Goal: Contribute content

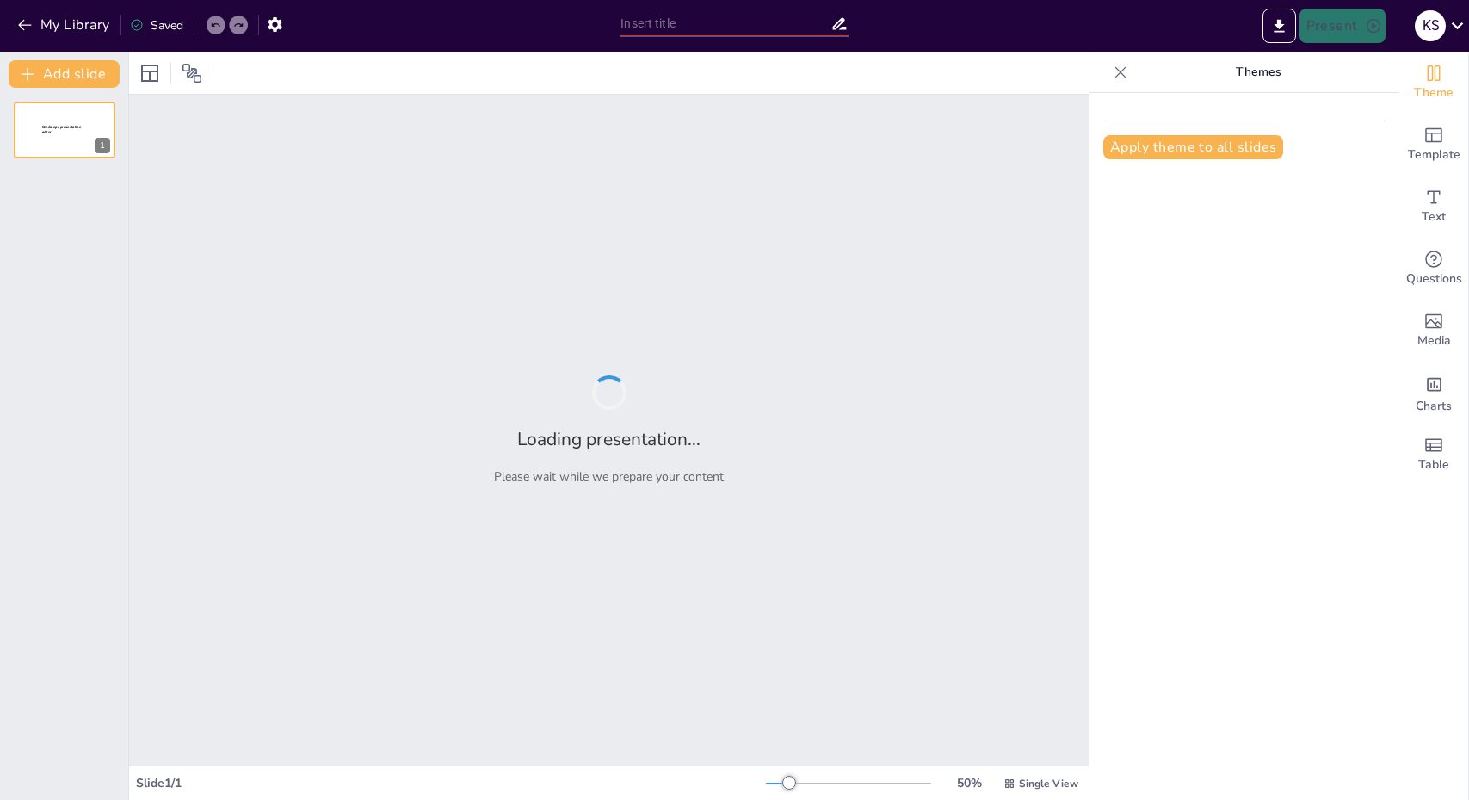
type input "Разнообразие регионов [GEOGRAPHIC_DATA]"
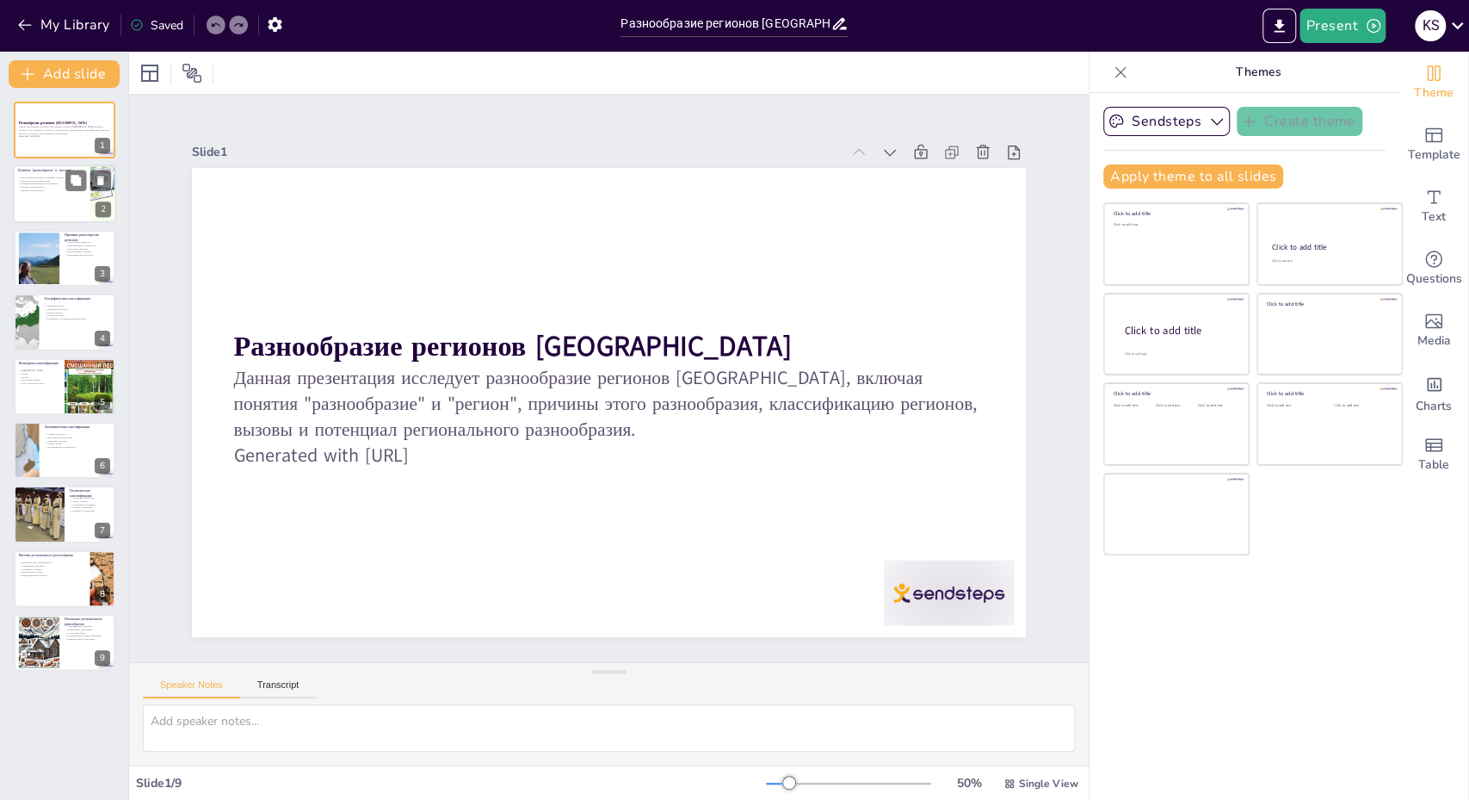
click at [43, 205] on div at bounding box center [64, 194] width 103 height 59
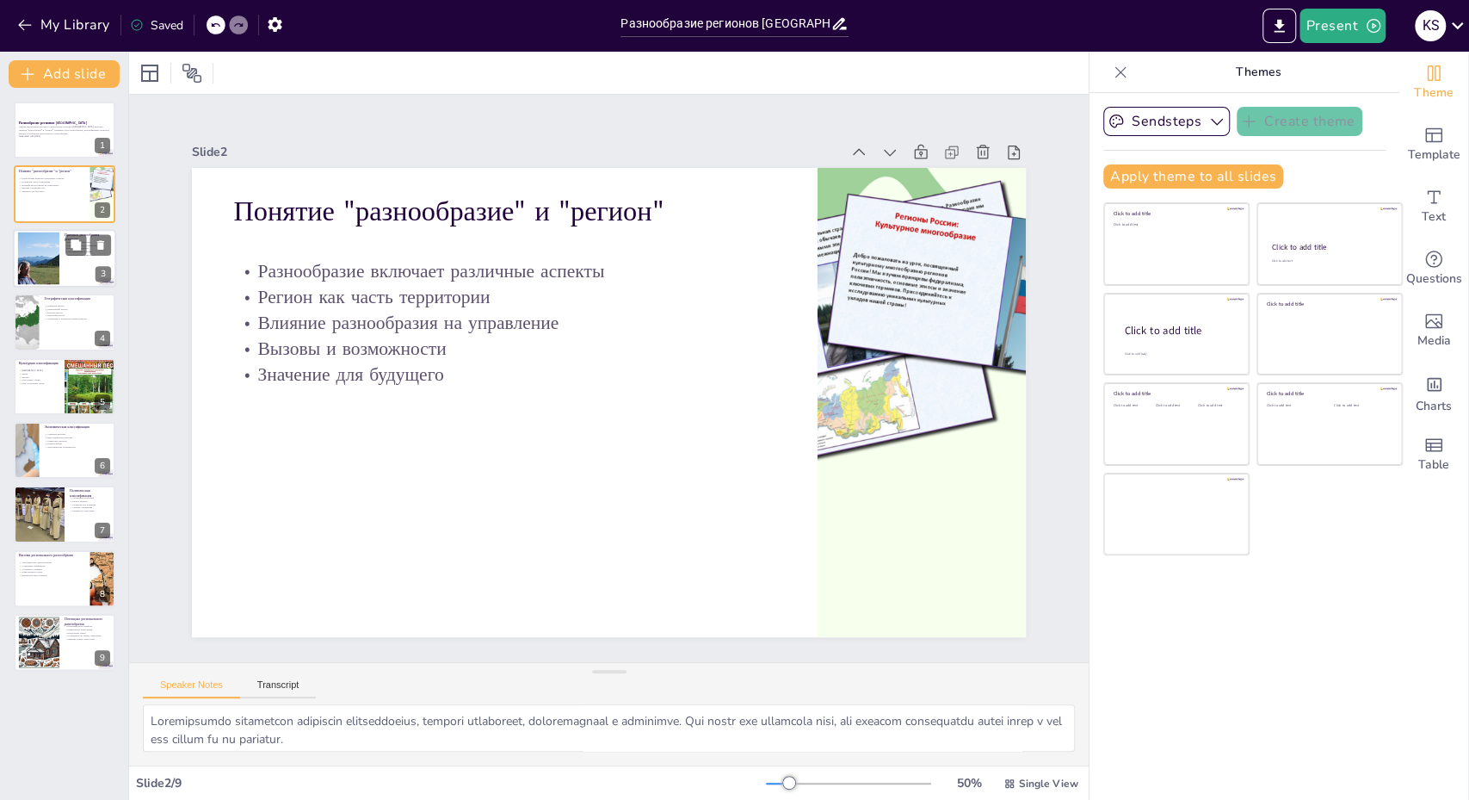
click at [54, 275] on div at bounding box center [38, 258] width 79 height 52
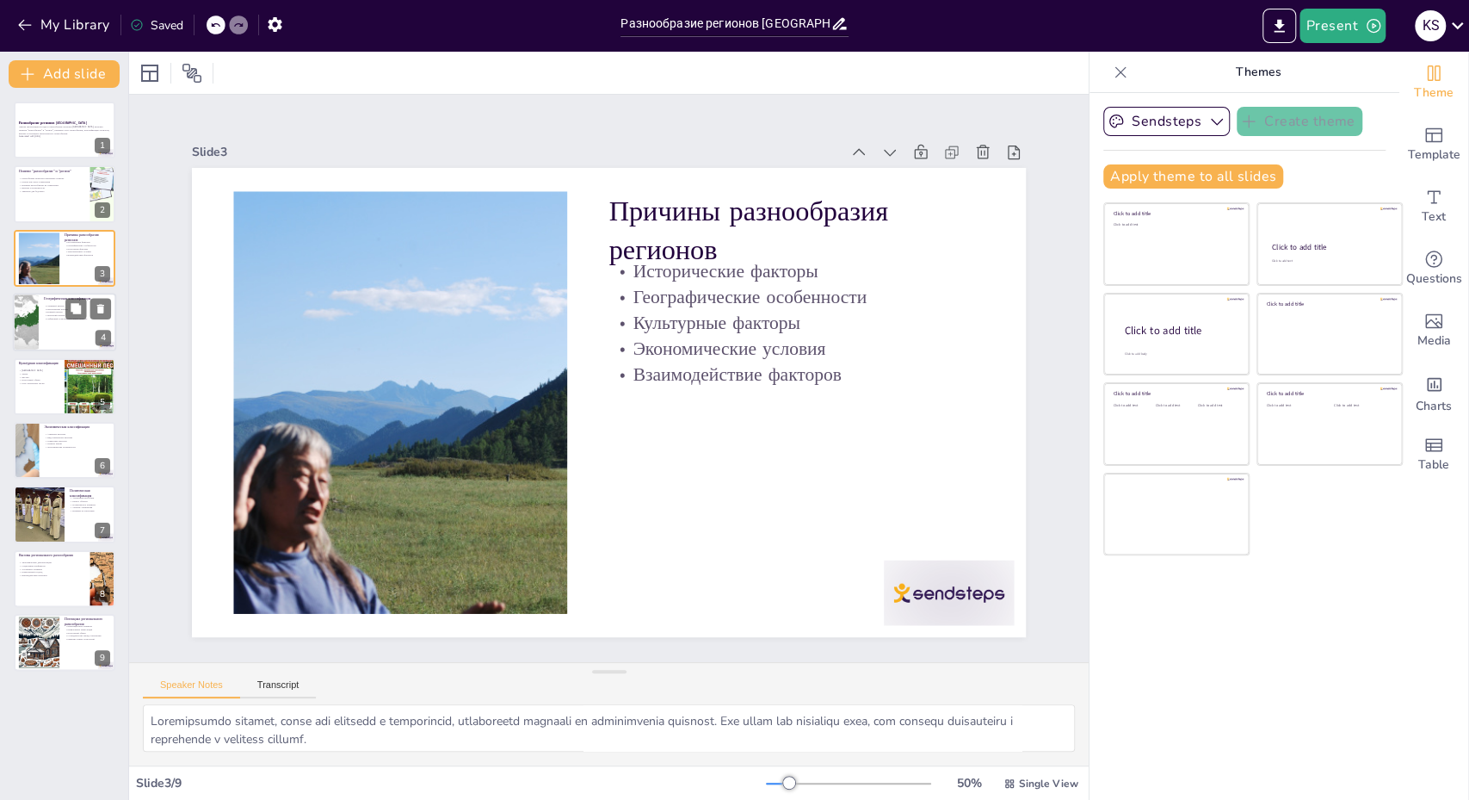
click at [65, 330] on div at bounding box center [64, 322] width 103 height 59
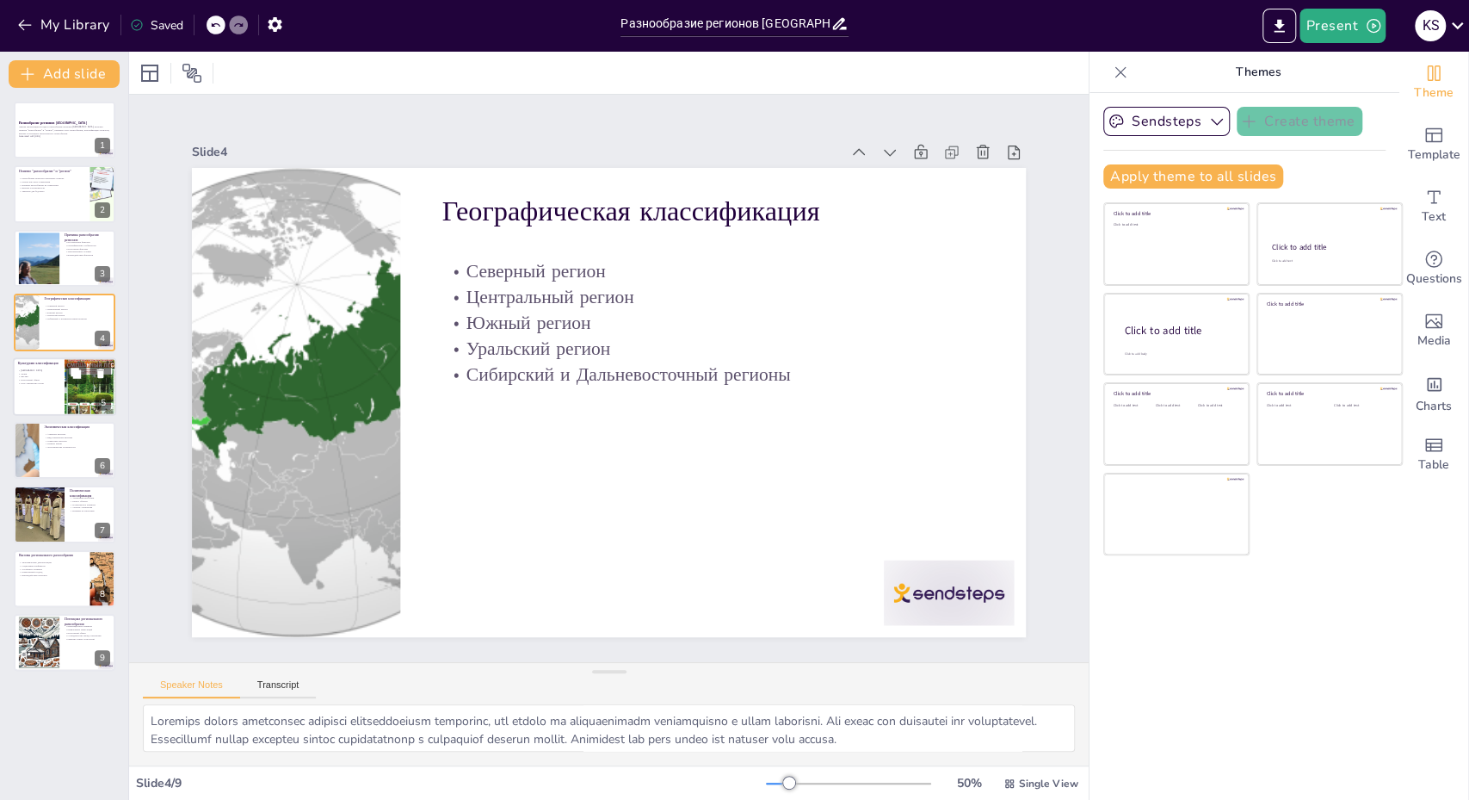
click at [56, 379] on p "Культурный обмен" at bounding box center [38, 379] width 41 height 3
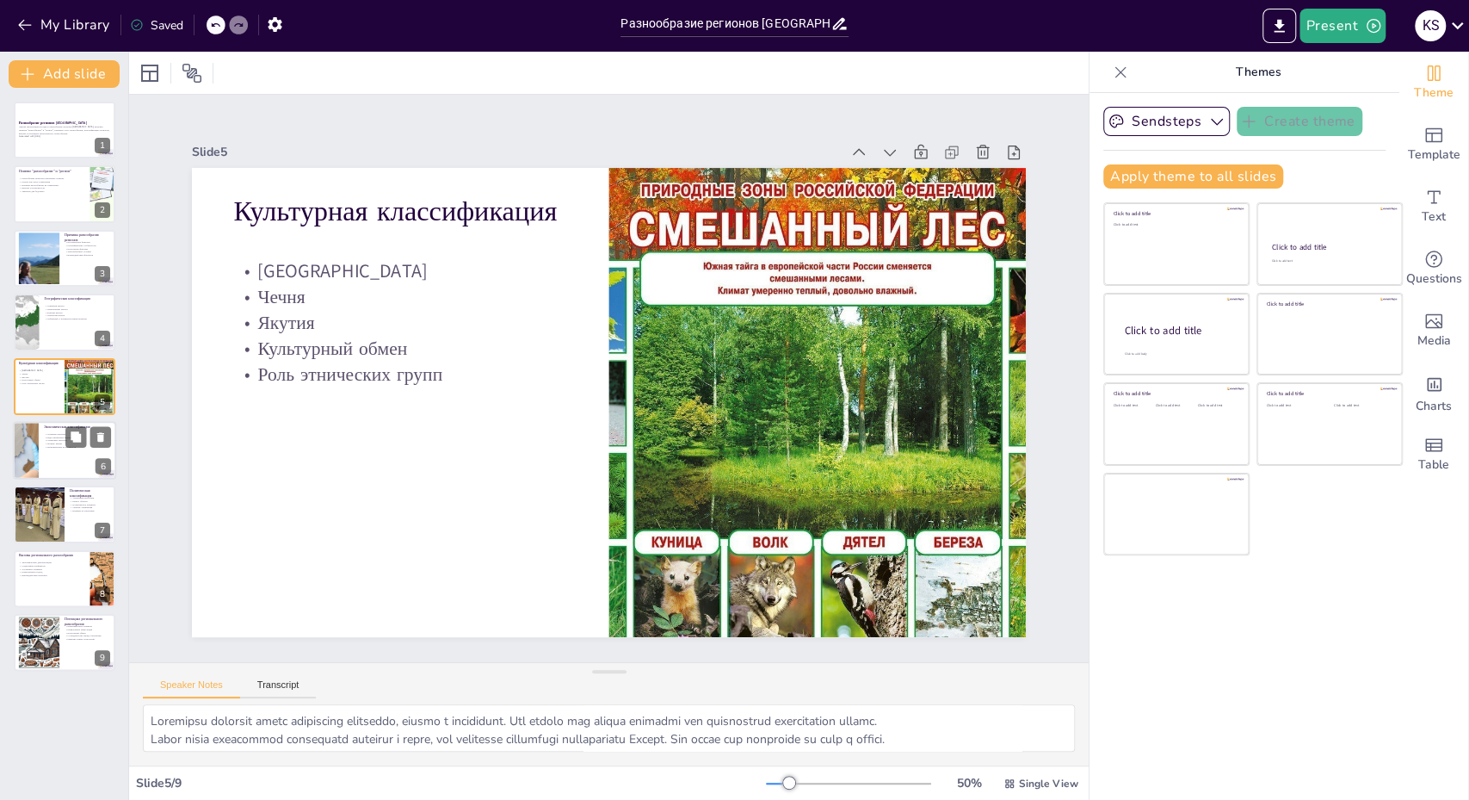
click at [70, 453] on div at bounding box center [64, 450] width 103 height 59
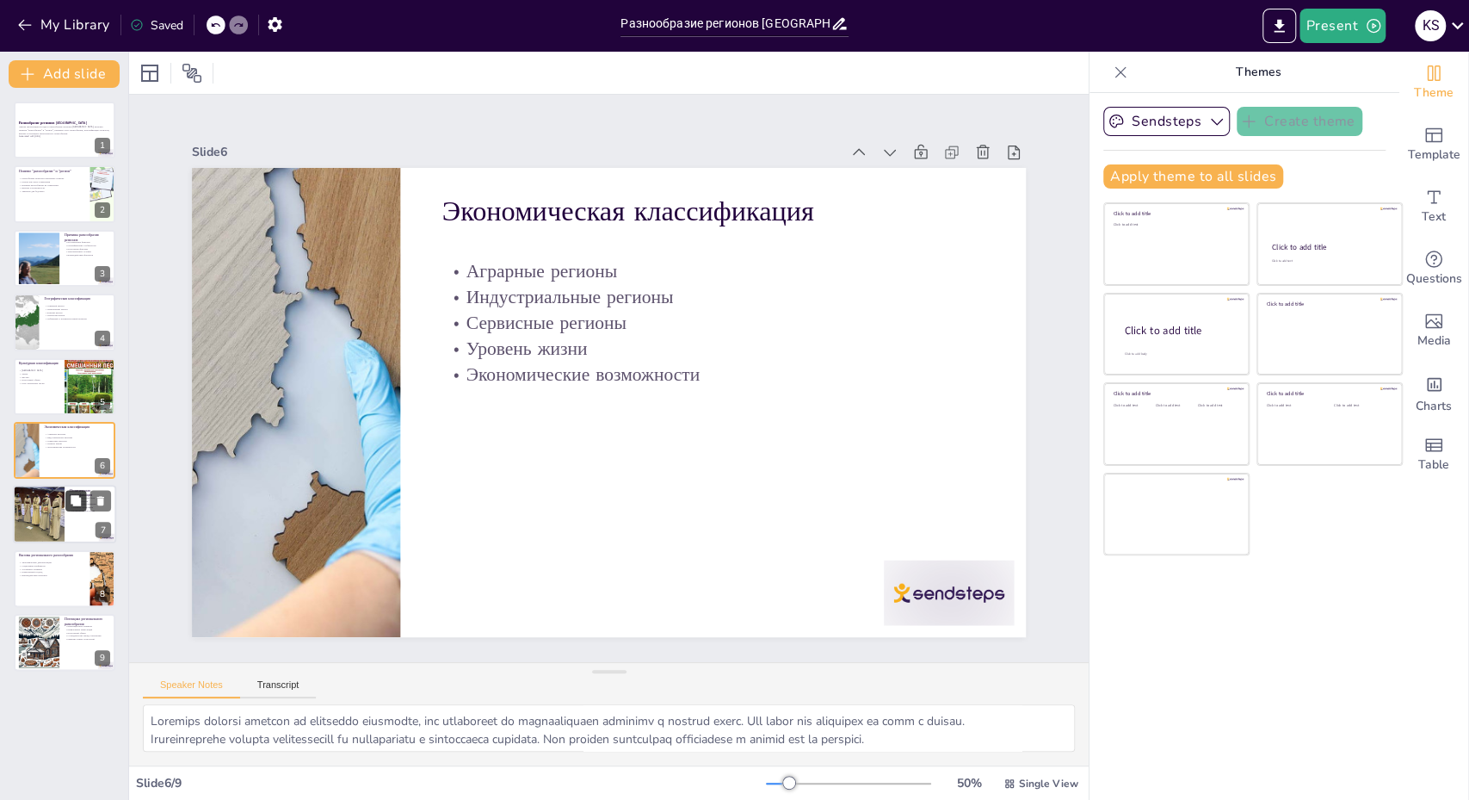
click at [73, 505] on icon at bounding box center [76, 500] width 10 height 10
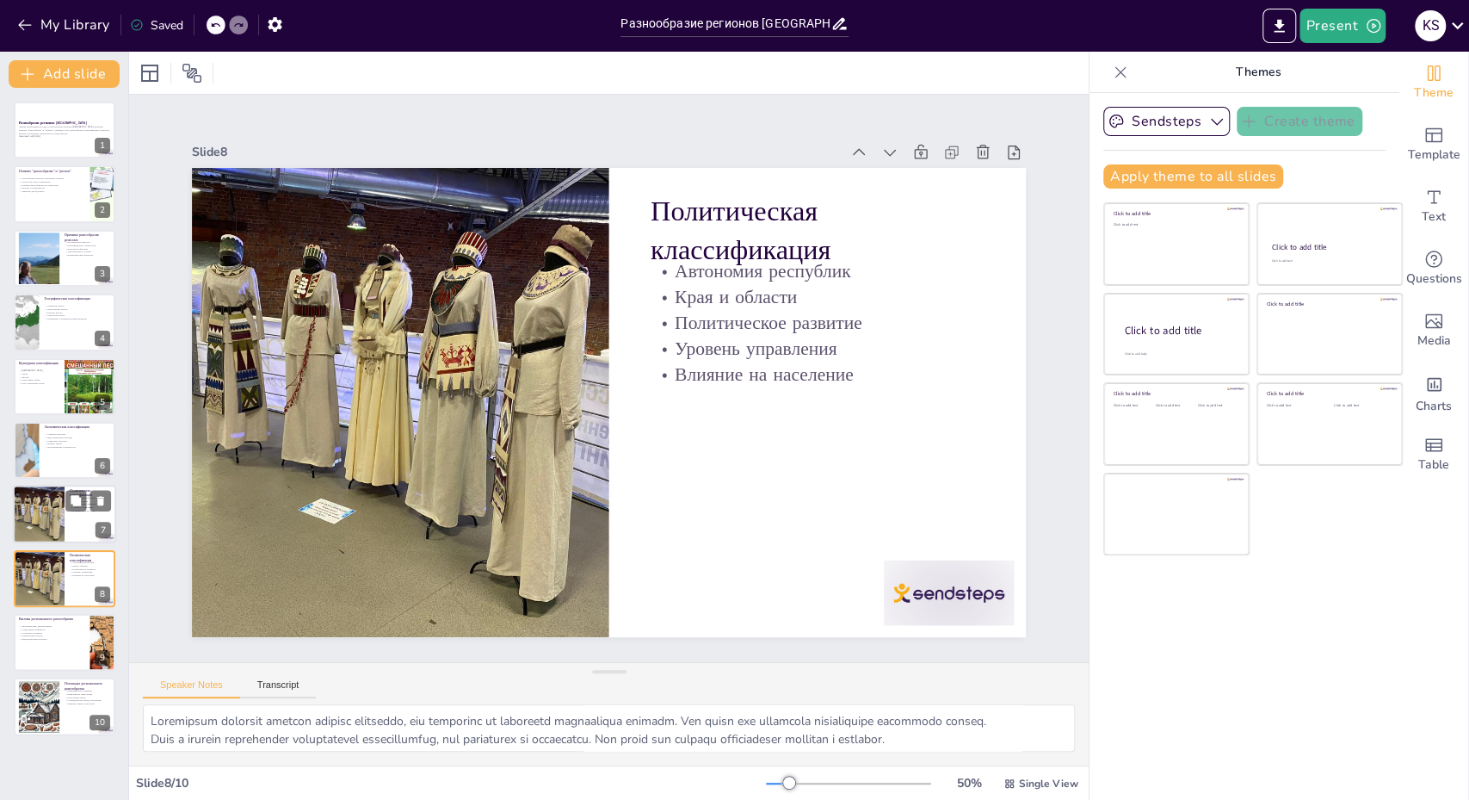
click at [39, 522] on div at bounding box center [38, 514] width 77 height 59
click at [48, 584] on div at bounding box center [38, 578] width 77 height 59
click at [28, 502] on div at bounding box center [38, 514] width 77 height 59
click at [56, 577] on div at bounding box center [38, 578] width 77 height 59
click at [57, 633] on p "Устойчивое развитие" at bounding box center [51, 632] width 67 height 3
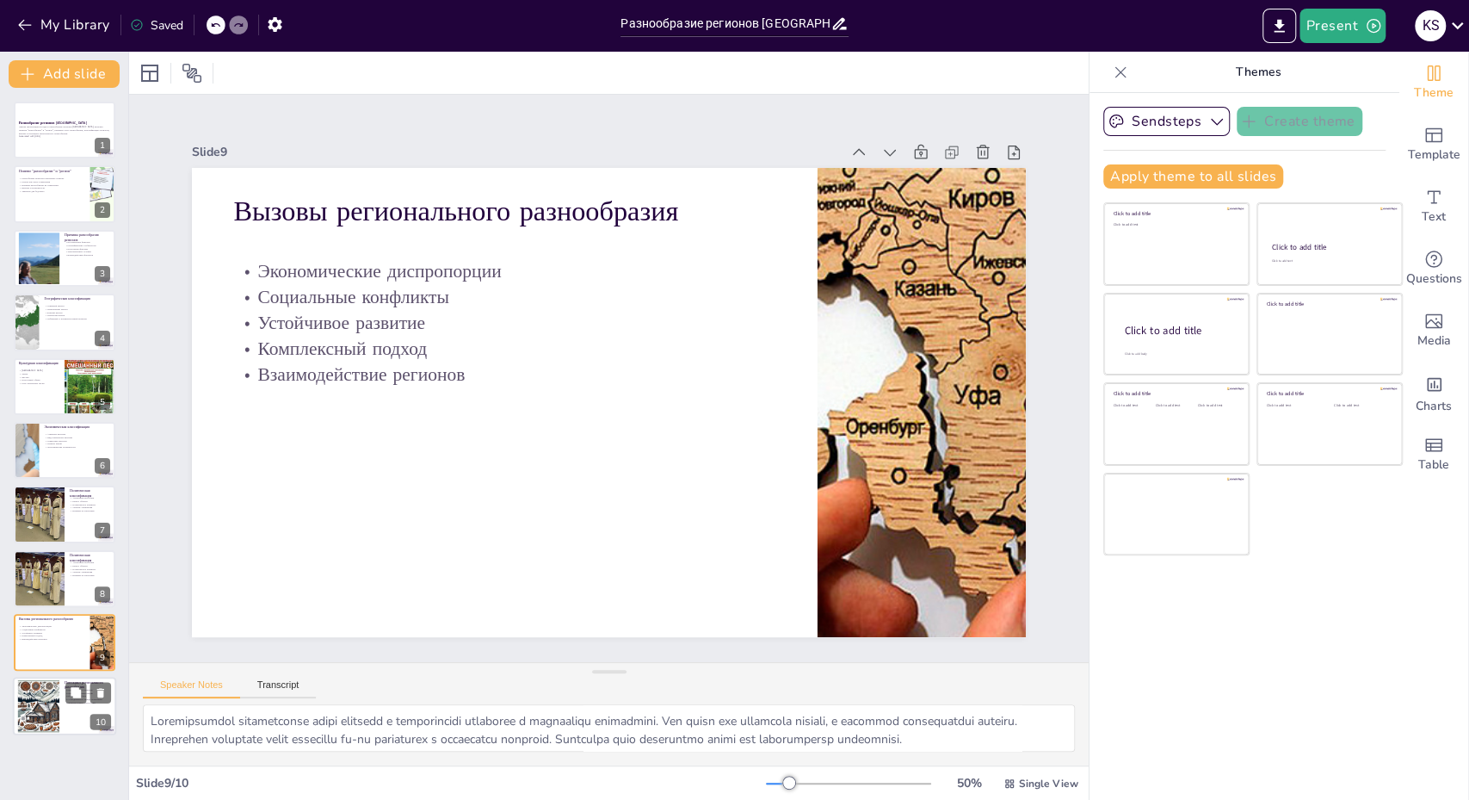
click at [37, 698] on div at bounding box center [39, 706] width 92 height 52
type textarea "Loremipsumdol sitametc adipi elit seddoeiusmodt incididuntutl. Etd magna ali en…"
